Goal: Navigation & Orientation: Find specific page/section

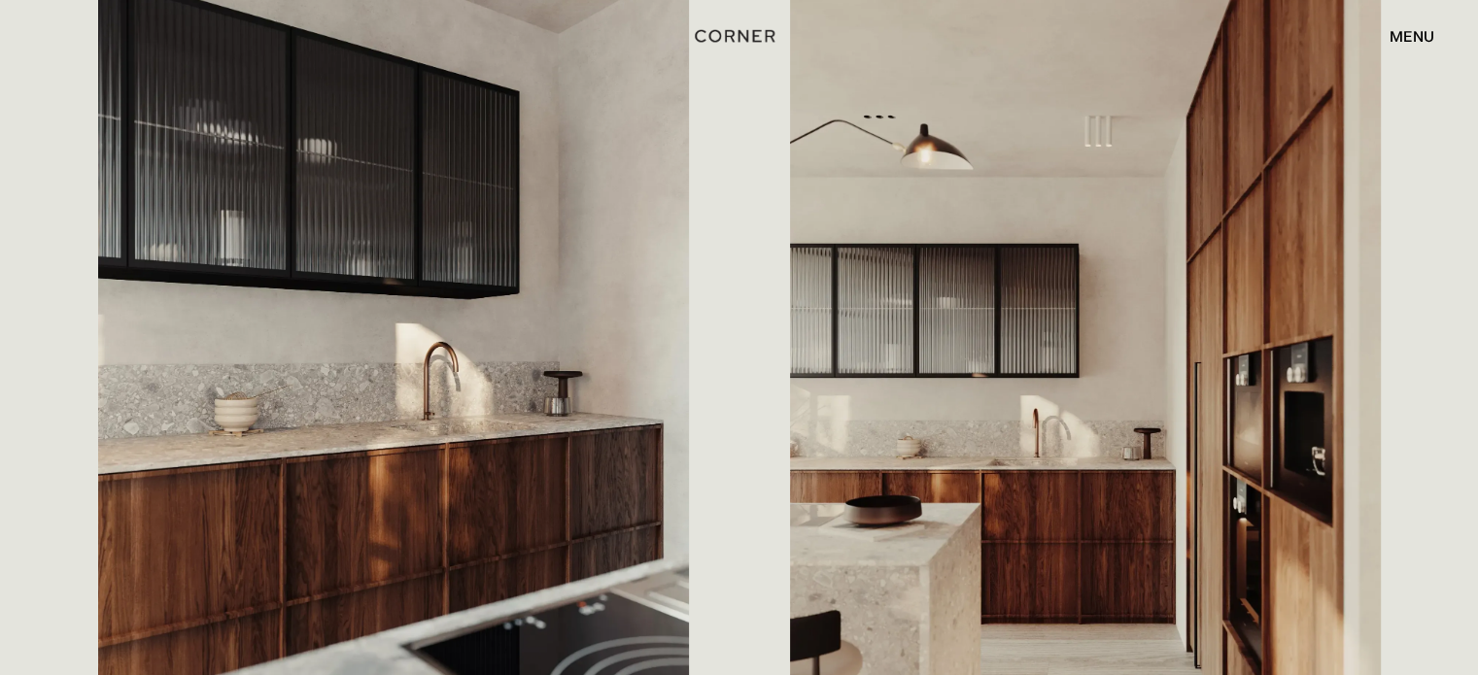
drag, startPoint x: 987, startPoint y: 351, endPoint x: 504, endPoint y: 281, distance: 487.9
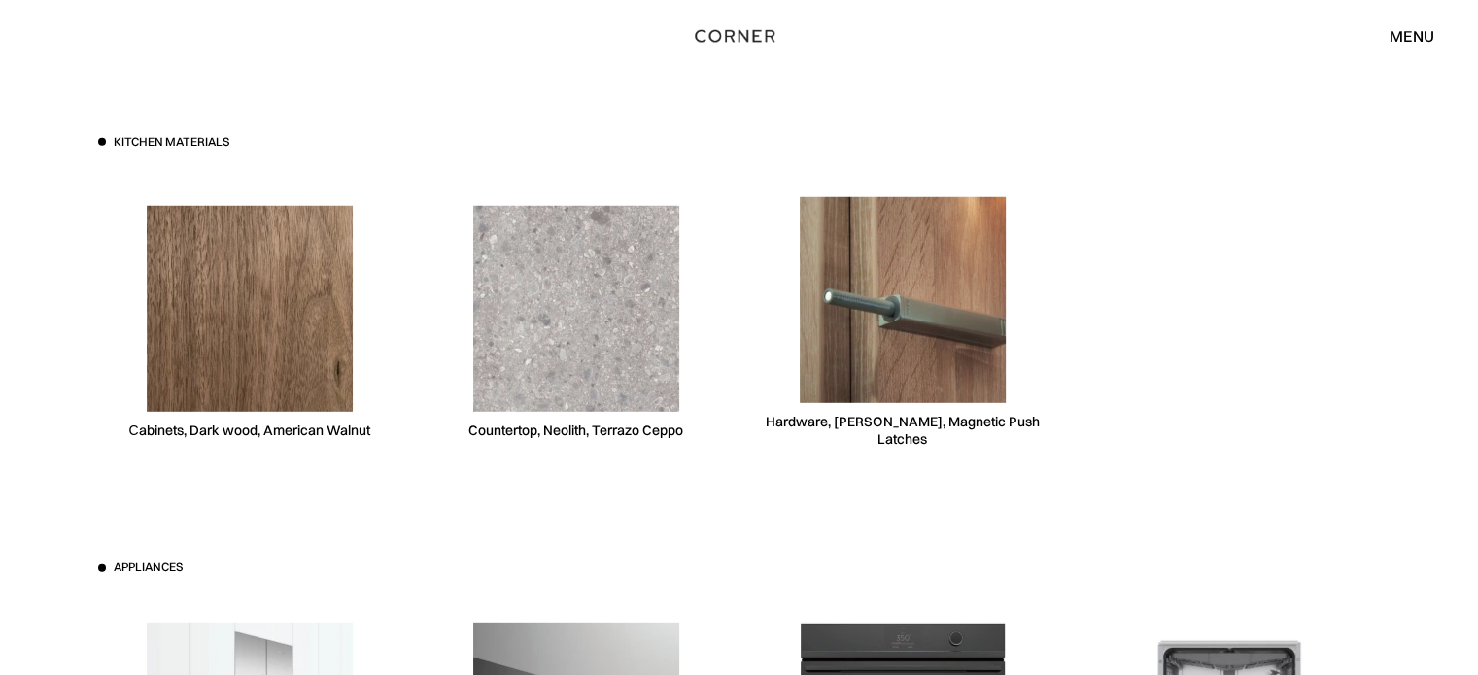
scroll to position [5537, 0]
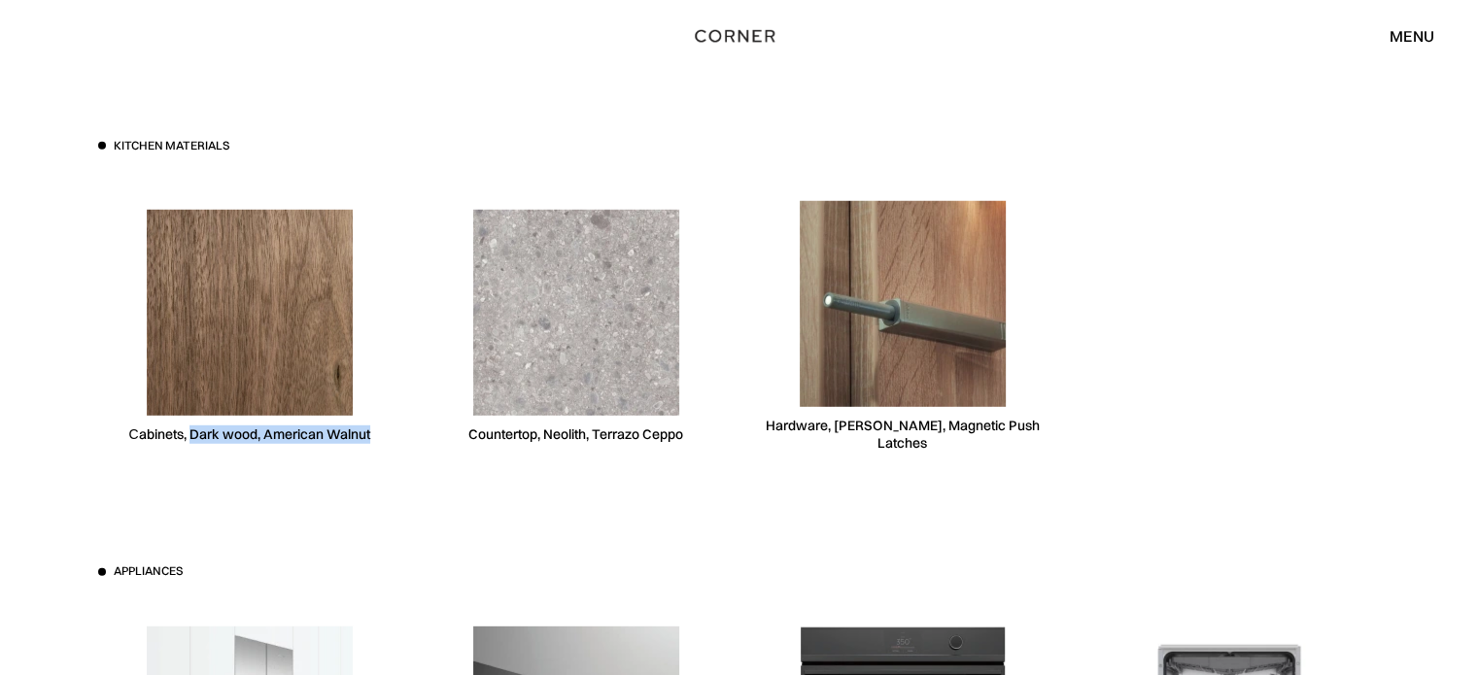
drag, startPoint x: 192, startPoint y: 434, endPoint x: 377, endPoint y: 435, distance: 184.6
click at [377, 435] on div "Сabinets, Dark wood, American Walnut" at bounding box center [249, 326] width 303 height 299
copy div "Dark wood, American Walnut"
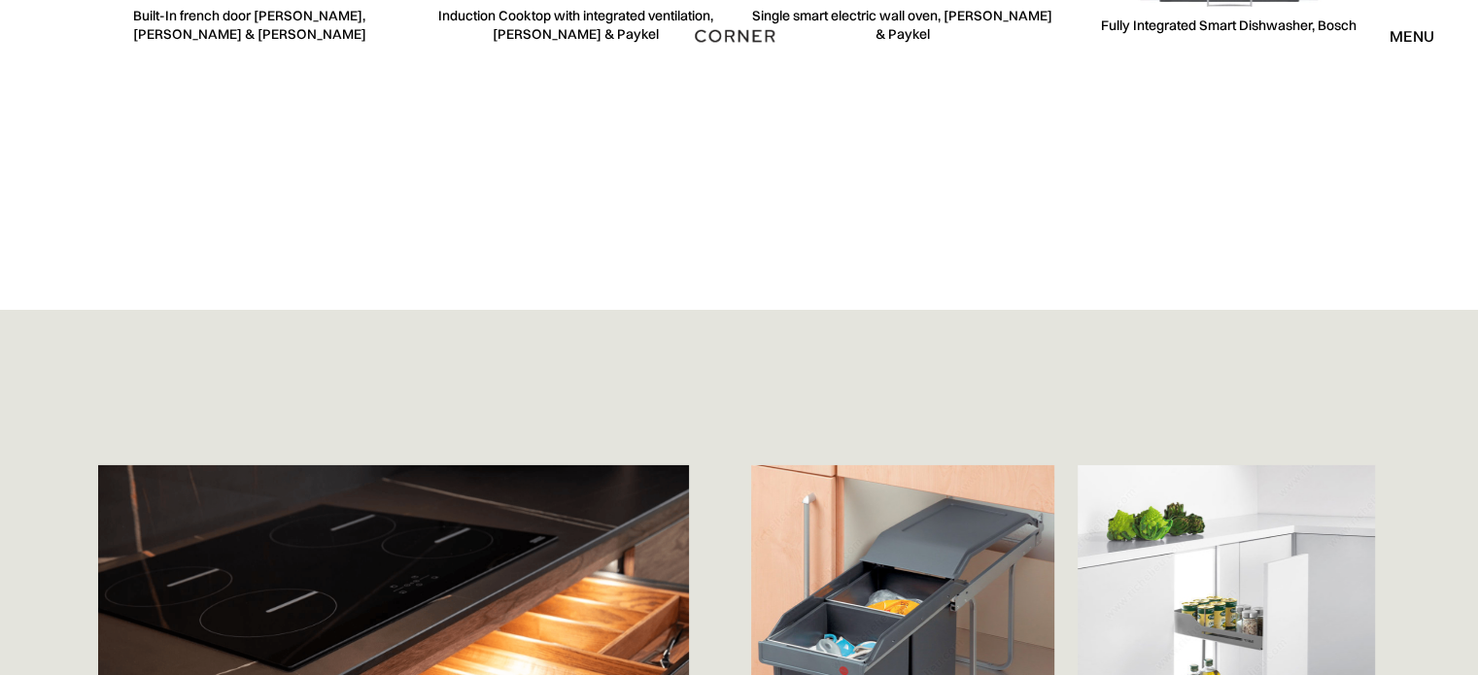
scroll to position [6314, 0]
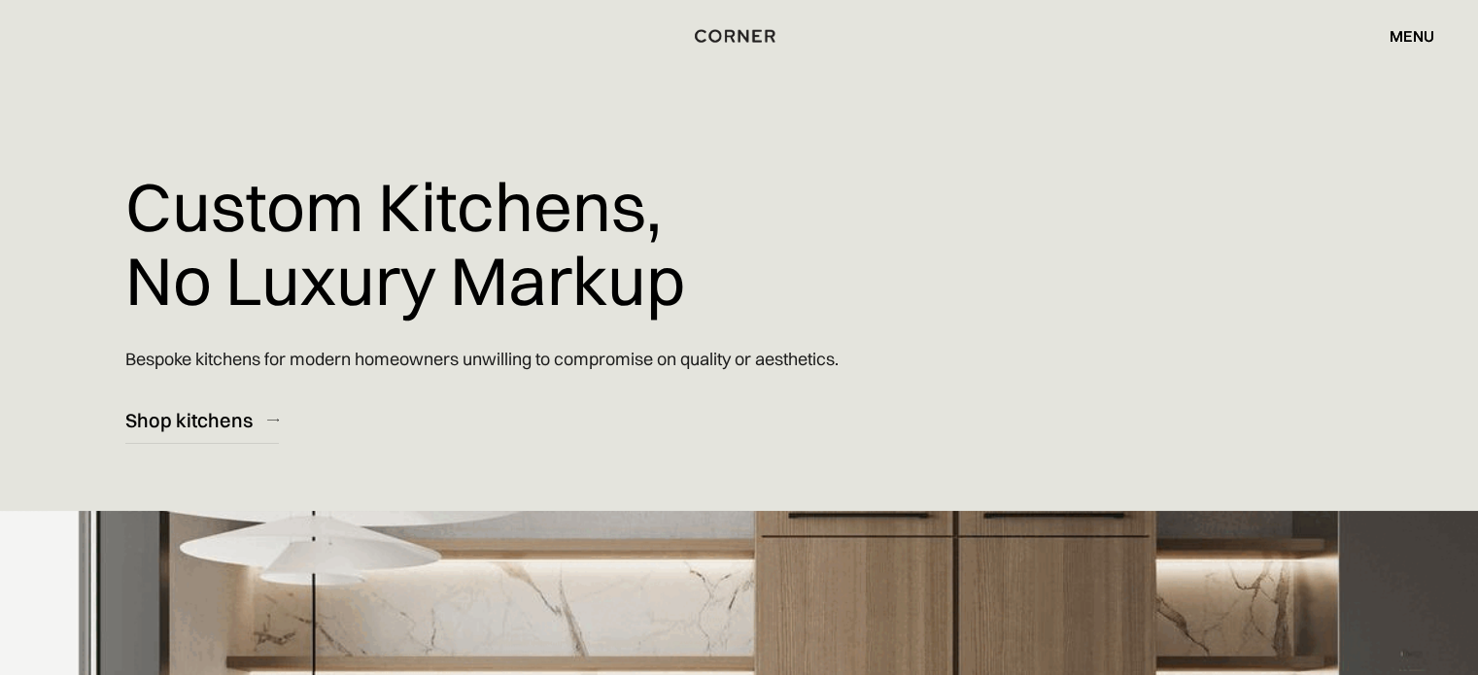
click at [1415, 21] on div "menu close" at bounding box center [1402, 35] width 64 height 33
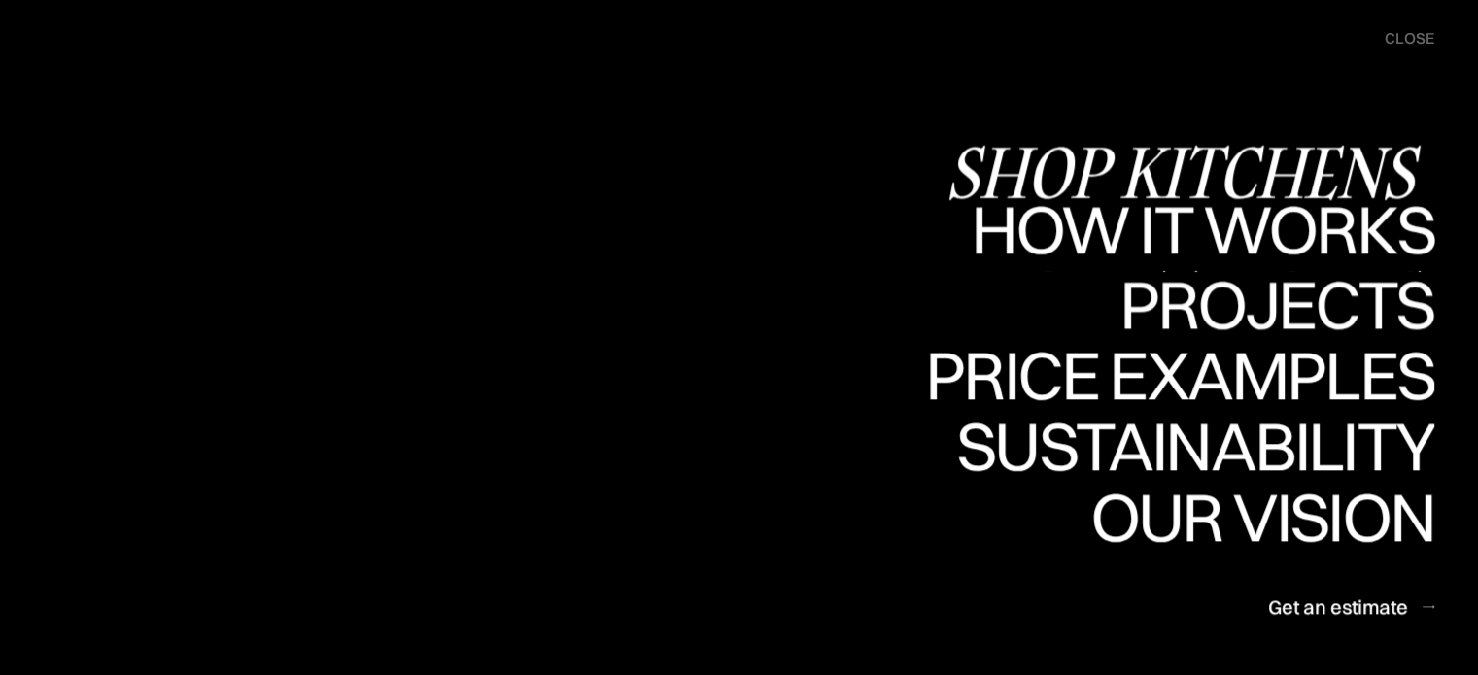
click at [0, 0] on div "Projects" at bounding box center [0, 0] width 0 height 0
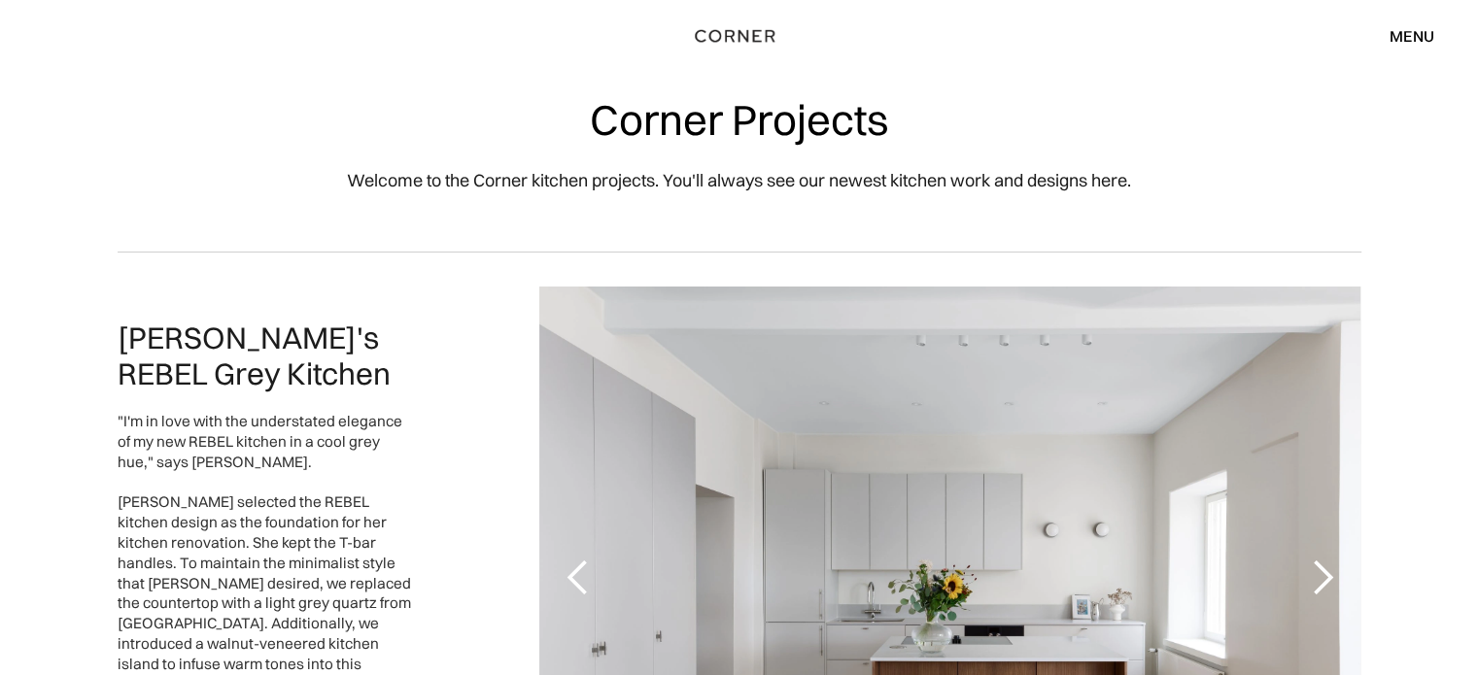
click at [1438, 24] on div "Shop Kitchens Shop Kitchens How it works How it works Projects Projects Price e…" at bounding box center [739, 35] width 1478 height 33
click at [1425, 36] on div "menu" at bounding box center [1411, 36] width 45 height 16
